Goal: Task Accomplishment & Management: Manage account settings

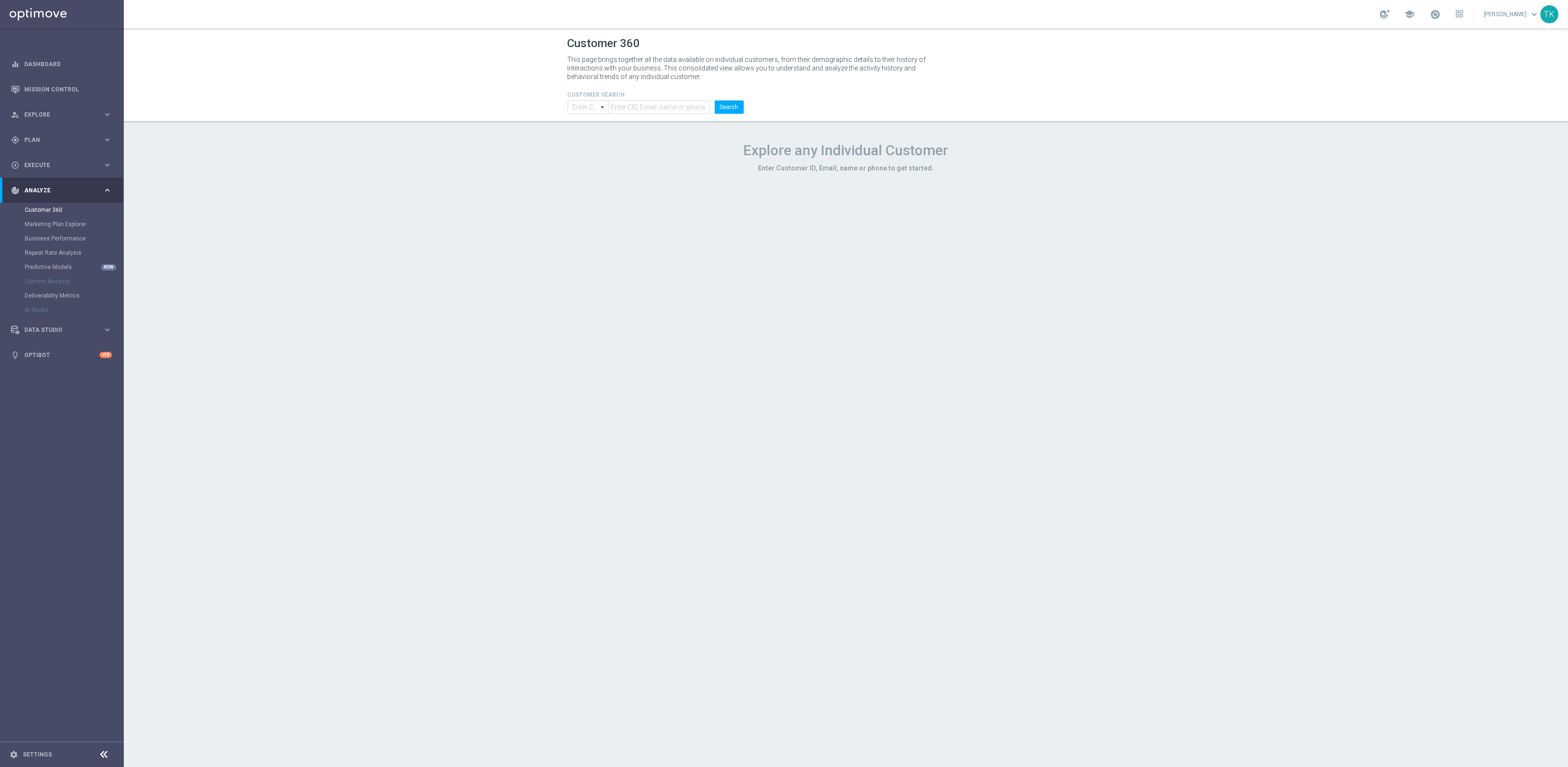
type input "Contains"
click at [26, 138] on span "Plan" at bounding box center [64, 140] width 79 height 6
click at [43, 156] on link "Target Groups" at bounding box center [62, 160] width 74 height 8
